Goal: Transaction & Acquisition: Purchase product/service

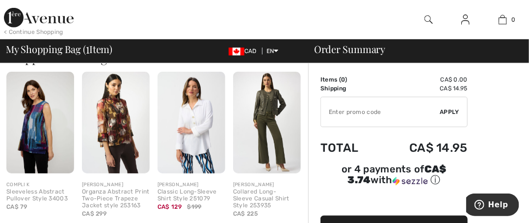
scroll to position [121, 0]
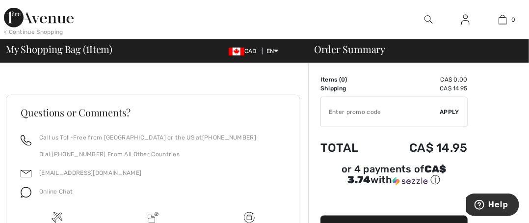
scroll to position [357, 0]
click at [382, 117] on input "TEXT" at bounding box center [380, 111] width 119 height 29
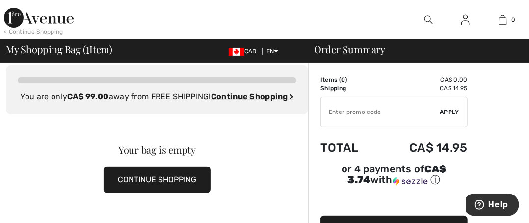
scroll to position [0, 0]
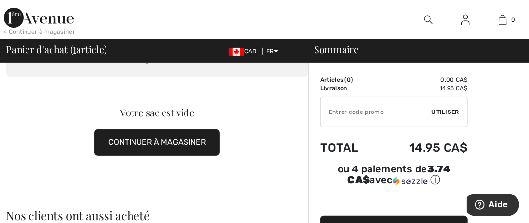
scroll to position [63, 0]
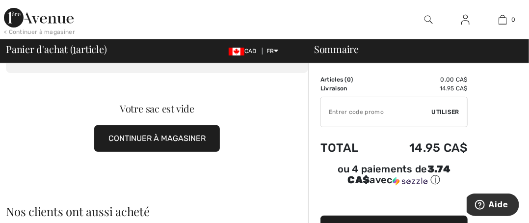
click at [160, 145] on button "CONTINUER À MAGASINER" at bounding box center [157, 138] width 126 height 26
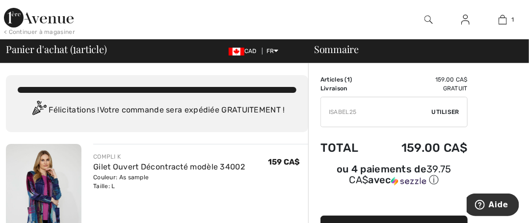
type input "ISABEL25"
click at [444, 108] on span "Utiliser" at bounding box center [445, 111] width 27 height 9
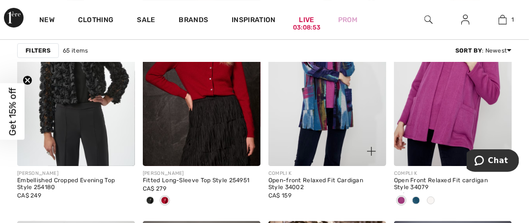
click at [310, 176] on div "COMPLI K Open-front Relaxed Fit Cardigan Style 34002 CA$ 159" at bounding box center [327, 185] width 118 height 30
click at [310, 177] on div "Open-front Relaxed Fit Cardigan Style 34002" at bounding box center [327, 184] width 118 height 14
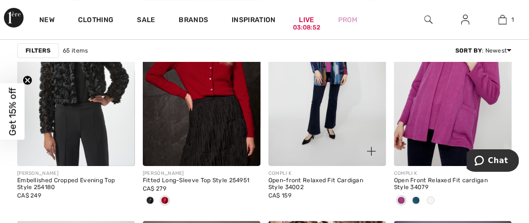
click at [300, 110] on img at bounding box center [327, 77] width 118 height 177
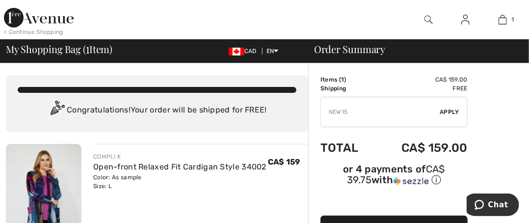
type input "NEW15"
click at [452, 111] on span "Apply" at bounding box center [450, 111] width 20 height 9
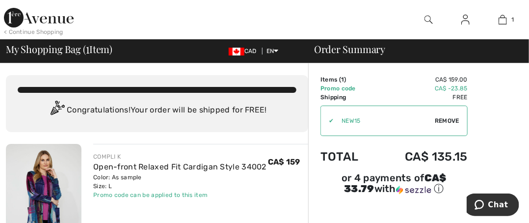
click at [234, 49] on img at bounding box center [237, 52] width 16 height 8
click at [248, 53] on span "CAD" at bounding box center [245, 51] width 32 height 7
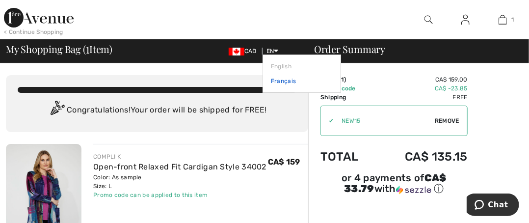
click at [276, 80] on link "Français" at bounding box center [302, 81] width 62 height 15
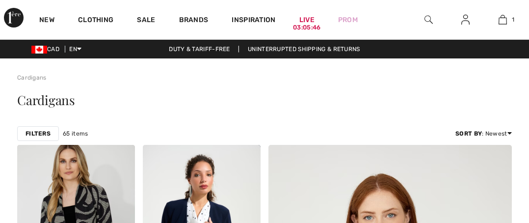
scroll to position [394, 0]
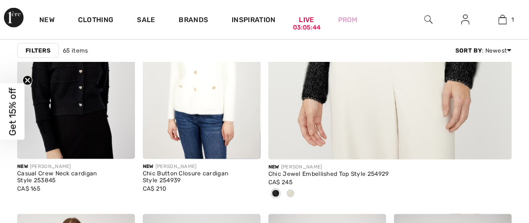
checkbox input "true"
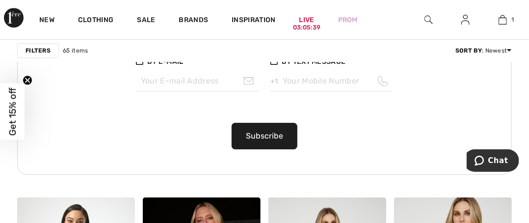
scroll to position [754, 0]
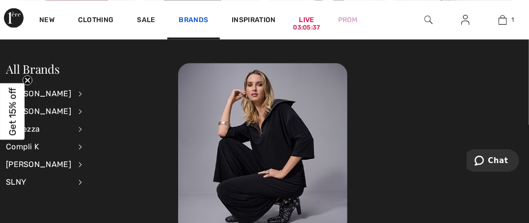
click at [198, 23] on link "Brands" at bounding box center [193, 21] width 29 height 10
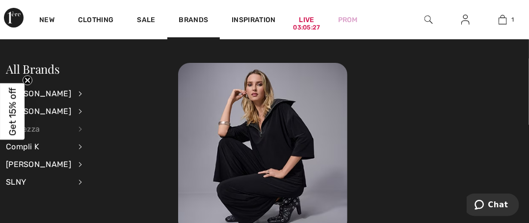
click at [70, 129] on div "Dolcezza" at bounding box center [38, 129] width 65 height 18
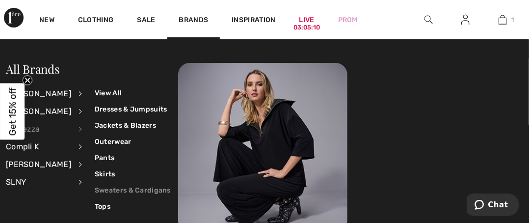
click at [96, 187] on link "Sweaters & Cardigans" at bounding box center [133, 190] width 76 height 16
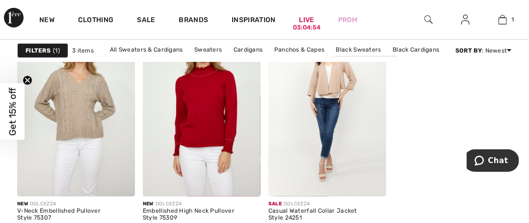
scroll to position [123, 0]
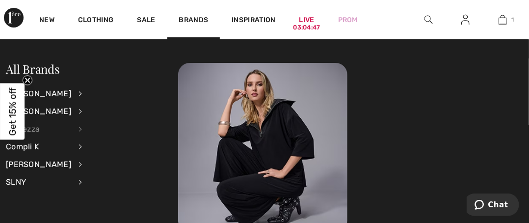
click at [71, 129] on div "Dolcezza" at bounding box center [38, 129] width 65 height 18
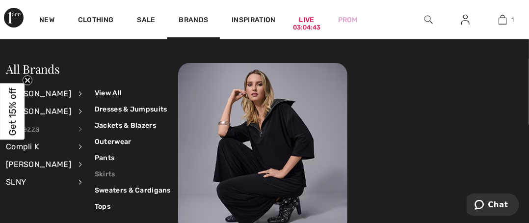
click at [100, 174] on link "Skirts" at bounding box center [133, 174] width 76 height 16
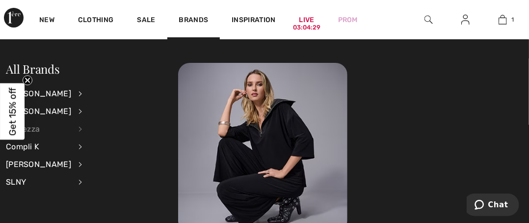
click at [71, 129] on div "Dolcezza" at bounding box center [38, 129] width 65 height 18
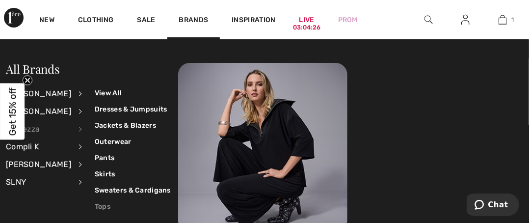
click at [95, 208] on link "Tops" at bounding box center [133, 206] width 76 height 16
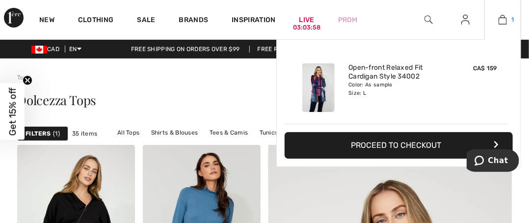
click at [508, 15] on link "1" at bounding box center [503, 20] width 36 height 12
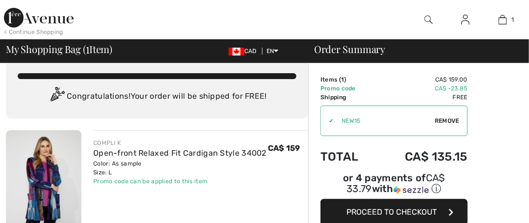
checkbox input "true"
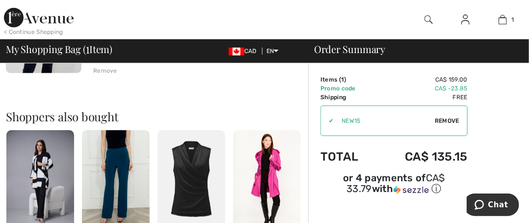
scroll to position [238, 0]
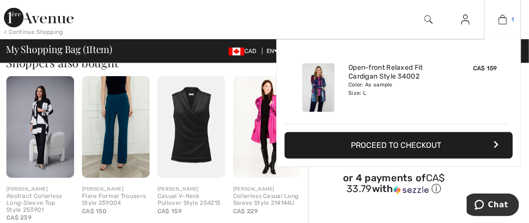
click at [503, 18] on img at bounding box center [503, 20] width 8 height 12
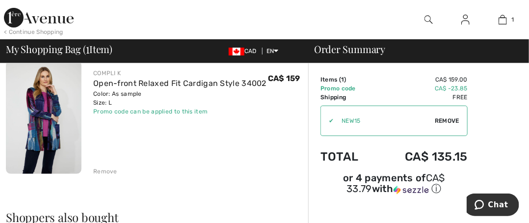
scroll to position [87, 0]
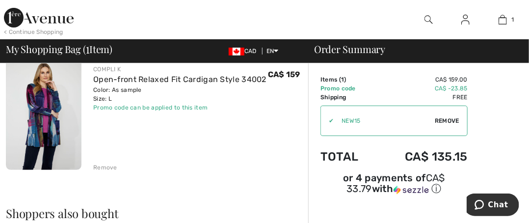
click at [101, 167] on div "Remove" at bounding box center [105, 167] width 24 height 9
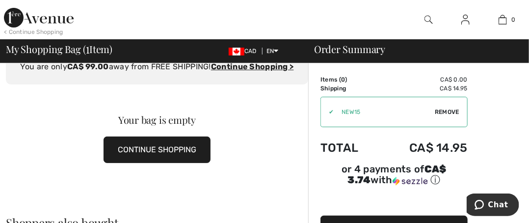
scroll to position [0, 0]
